Goal: Find specific page/section: Find specific page/section

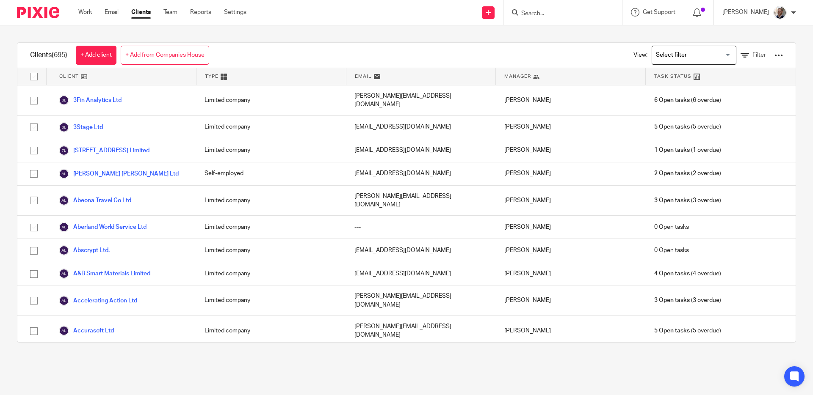
click at [553, 14] on input "Search" at bounding box center [558, 14] width 76 height 8
type input "sofia souri"
click at [563, 39] on link at bounding box center [577, 36] width 118 height 19
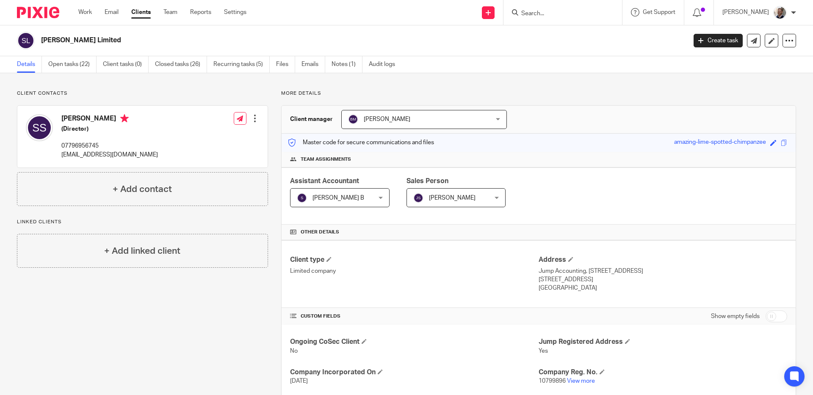
click at [272, 117] on div "More details Client manager [PERSON_NAME] [PERSON_NAME] [PERSON_NAME] A Abinand…" at bounding box center [532, 320] width 528 height 461
click at [280, 12] on div "Send new email Create task Add client Get Support Contact Support Help Document…" at bounding box center [536, 12] width 554 height 25
drag, startPoint x: 538, startPoint y: 13, endPoint x: 549, endPoint y: 14, distance: 10.6
click at [538, 13] on input "Search" at bounding box center [558, 14] width 76 height 8
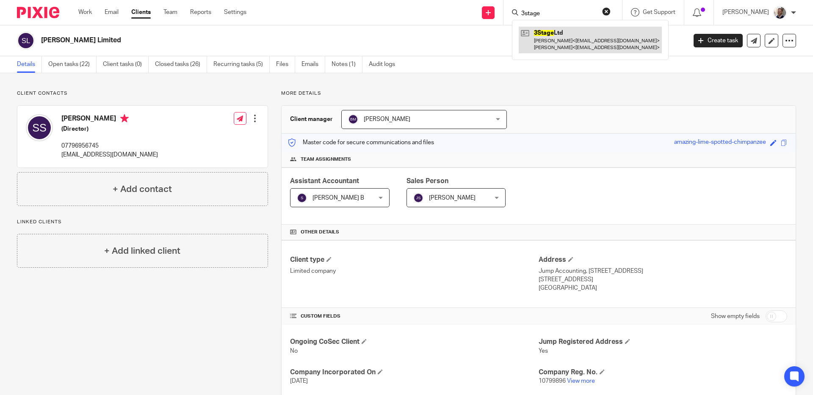
type input "3stage"
click at [554, 34] on link at bounding box center [589, 40] width 143 height 26
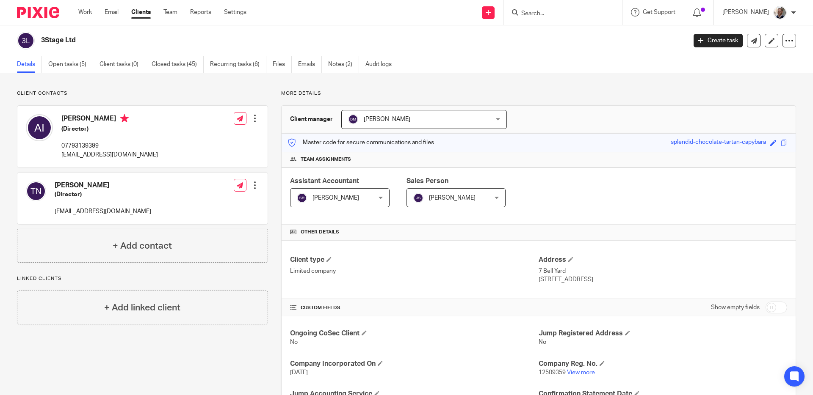
click at [320, 14] on div "Send new email Create task Add client Get Support Contact Support Help Document…" at bounding box center [536, 12] width 554 height 25
click at [572, 16] on input "Search" at bounding box center [558, 14] width 76 height 8
type input "ambervine"
click at [575, 37] on link at bounding box center [570, 33] width 105 height 13
